Goal: Information Seeking & Learning: Learn about a topic

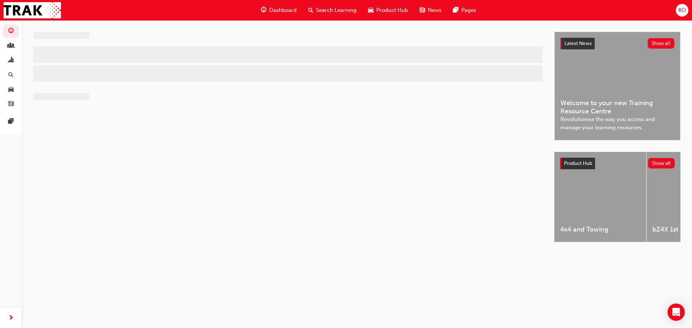
click at [380, 48] on div at bounding box center [293, 144] width 521 height 224
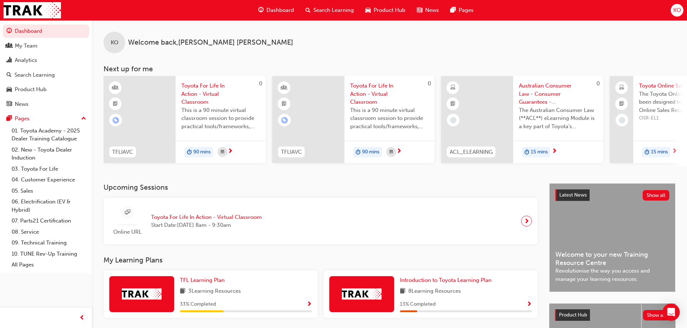
click at [345, 17] on div "Search Learning" at bounding box center [330, 10] width 60 height 15
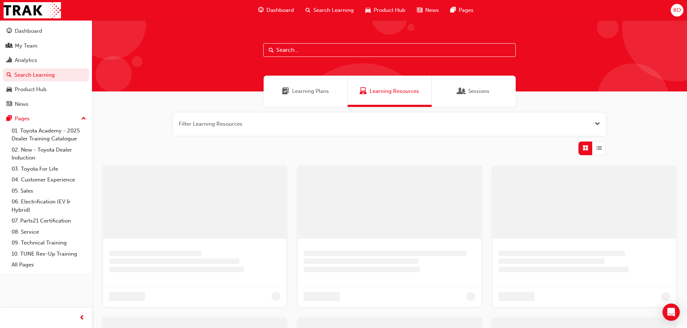
click at [332, 50] on input "text" at bounding box center [389, 50] width 252 height 14
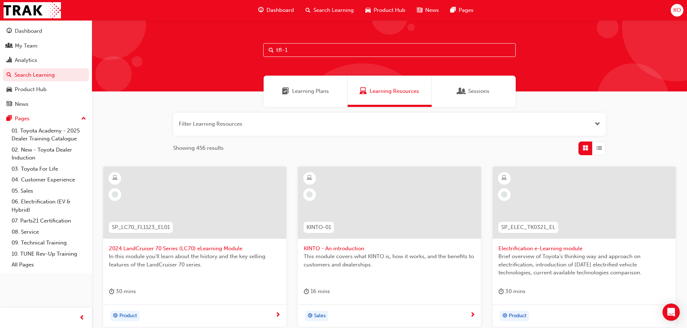
type input "tfl-1"
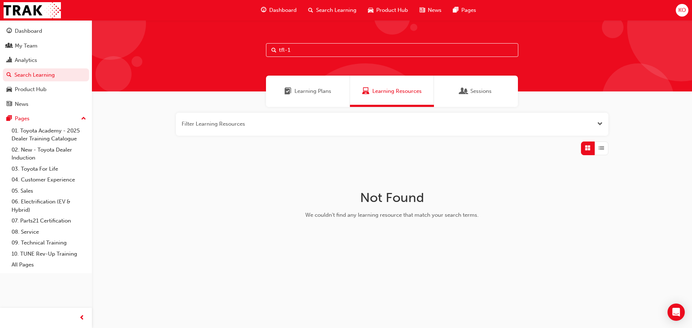
click at [332, 50] on input "tfl-1" at bounding box center [392, 50] width 252 height 14
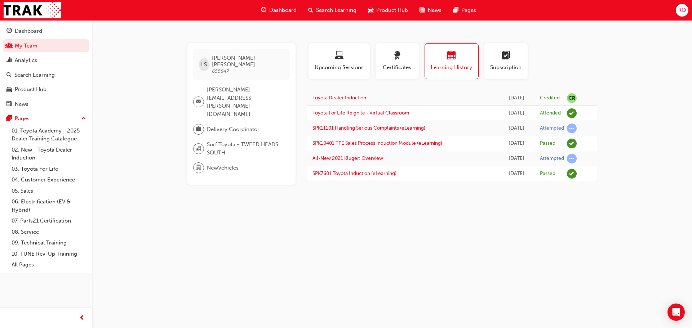
click at [276, 12] on span "Dashboard" at bounding box center [282, 10] width 27 height 8
